Goal: Task Accomplishment & Management: Use online tool/utility

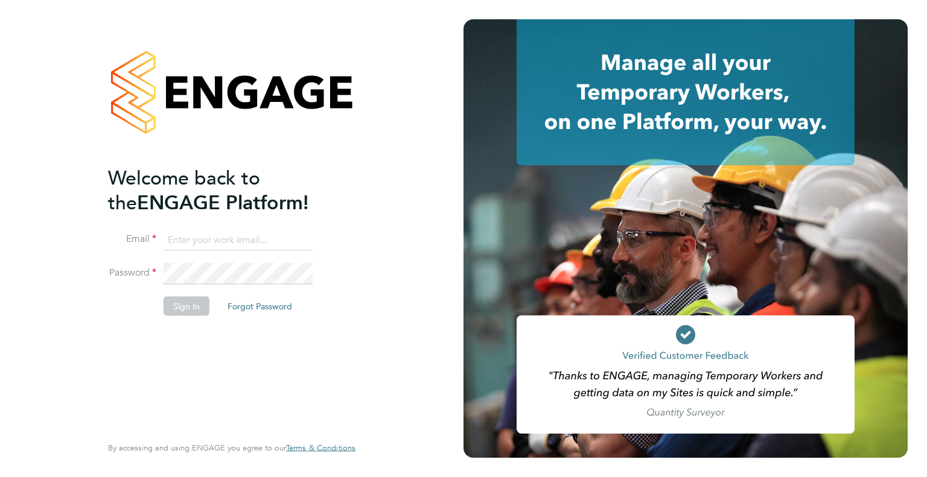
type input "chevel.wynter@wates.co.uk"
click at [186, 307] on button "Sign In" at bounding box center [187, 305] width 46 height 19
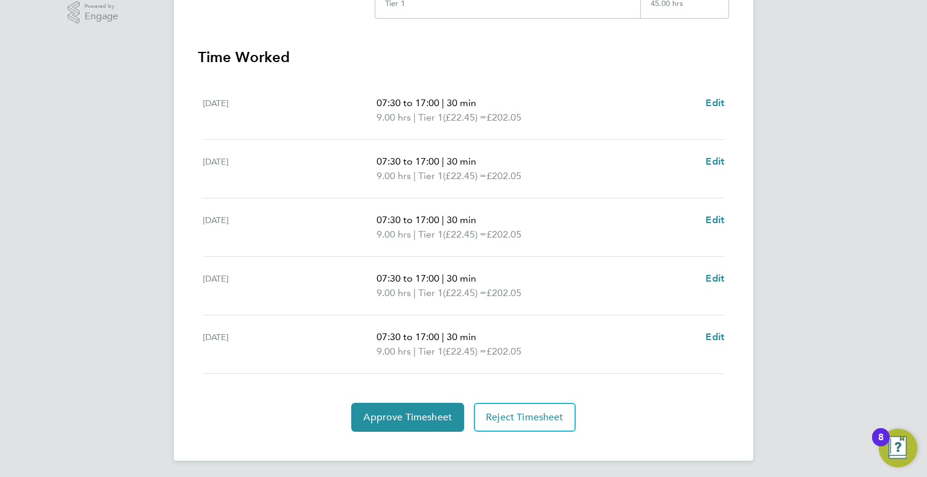
scroll to position [314, 0]
click at [424, 419] on span "Approve Timesheet" at bounding box center [407, 416] width 89 height 12
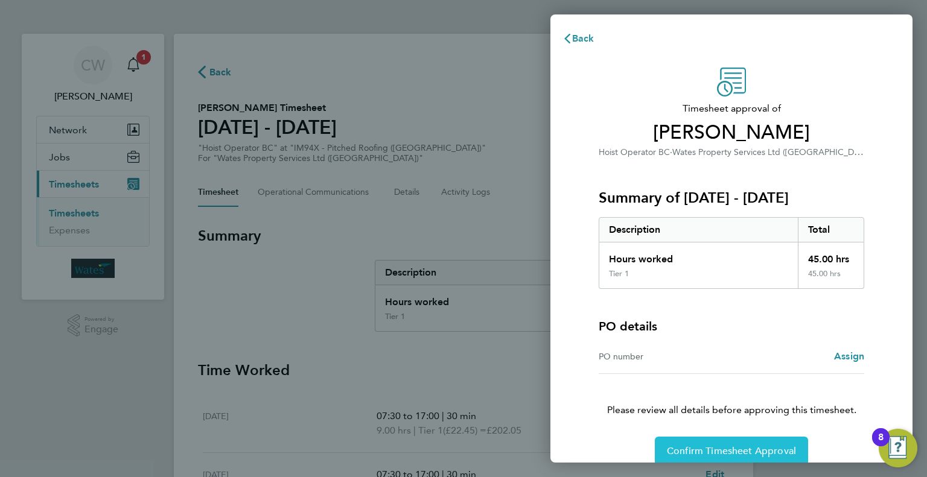
click at [751, 458] on button "Confirm Timesheet Approval" at bounding box center [731, 451] width 153 height 29
